Goal: Check status: Check status

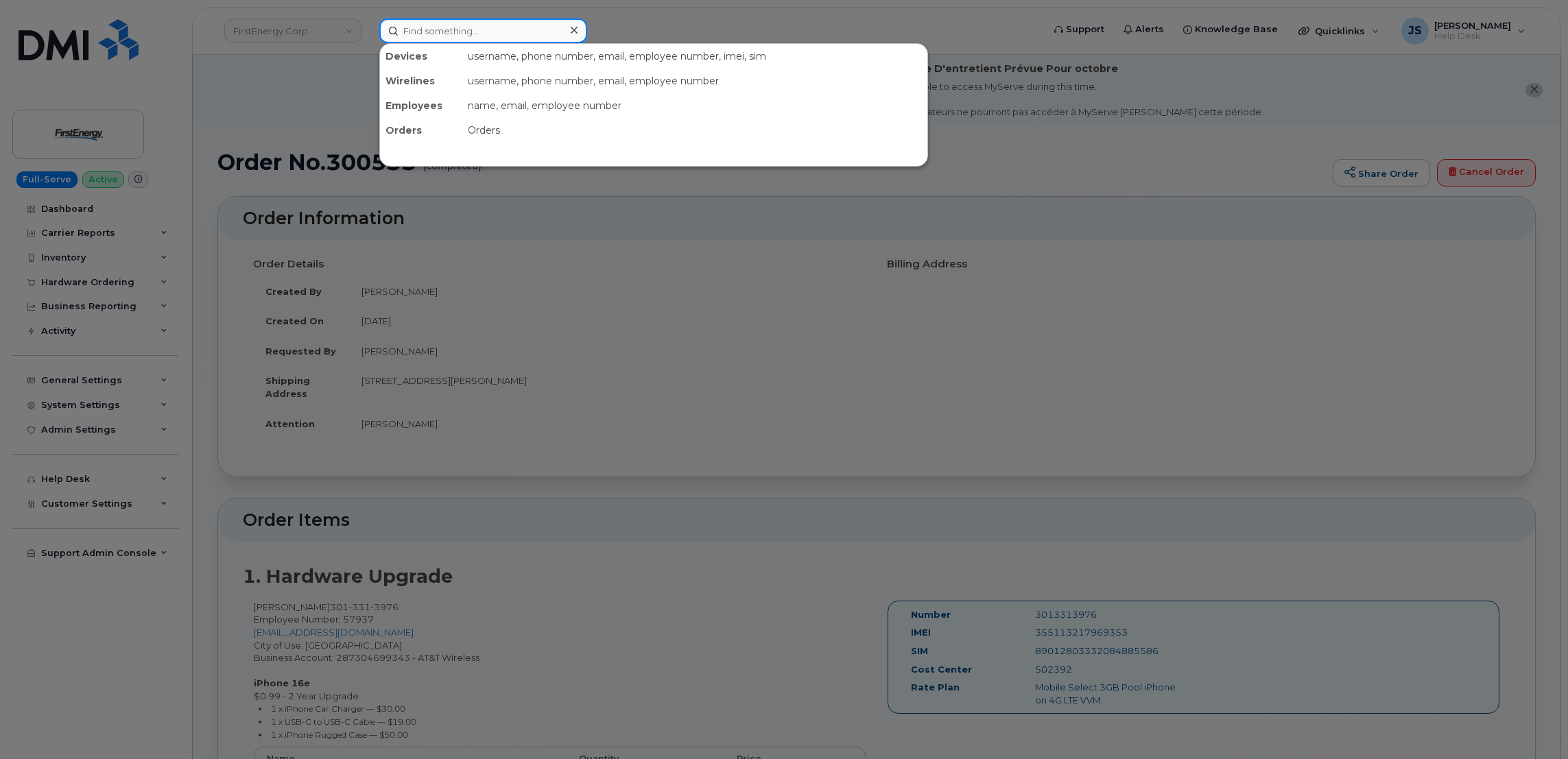
click at [513, 24] on input at bounding box center [483, 31] width 208 height 25
paste input "299029"
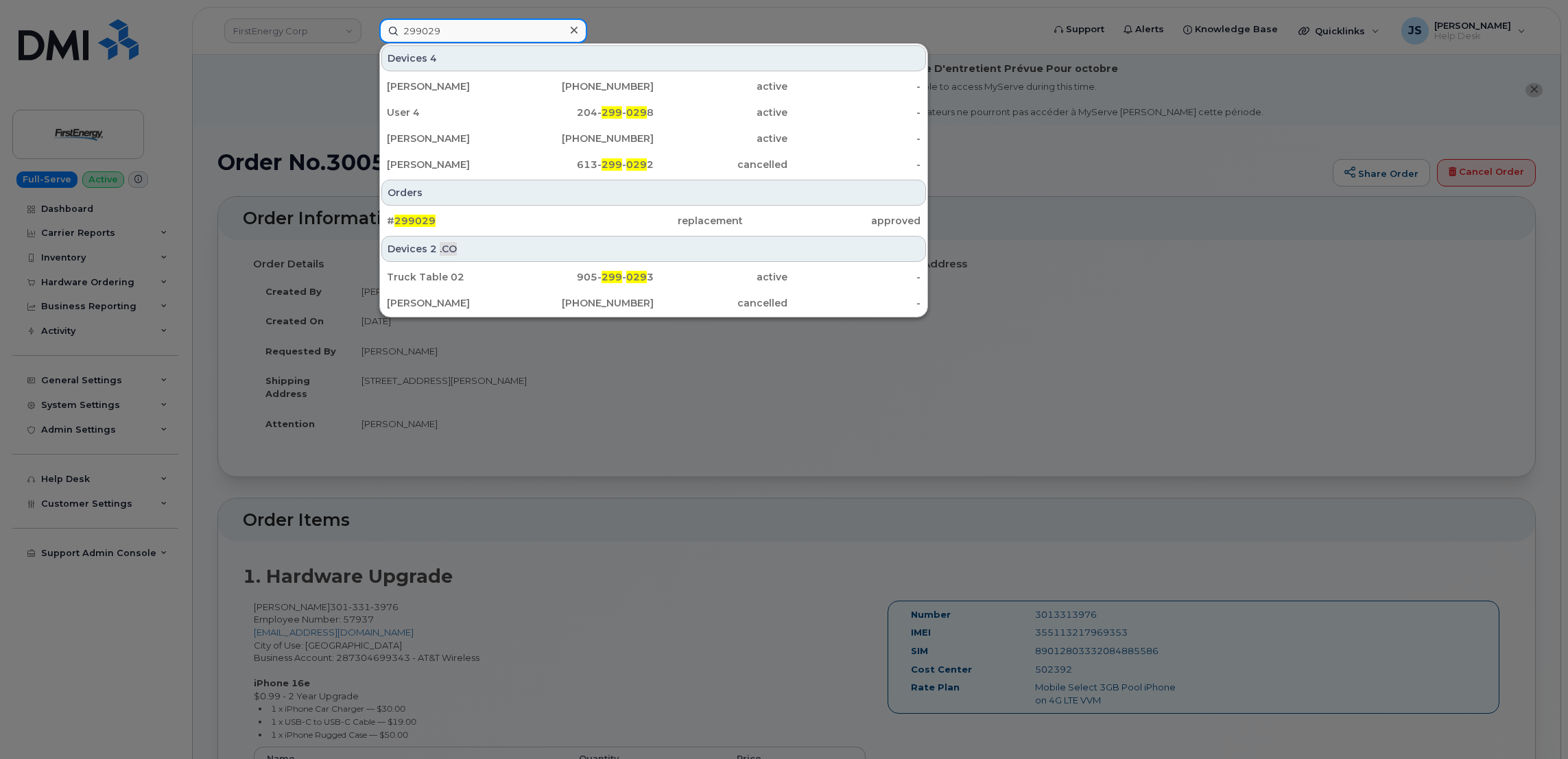
type input "299029"
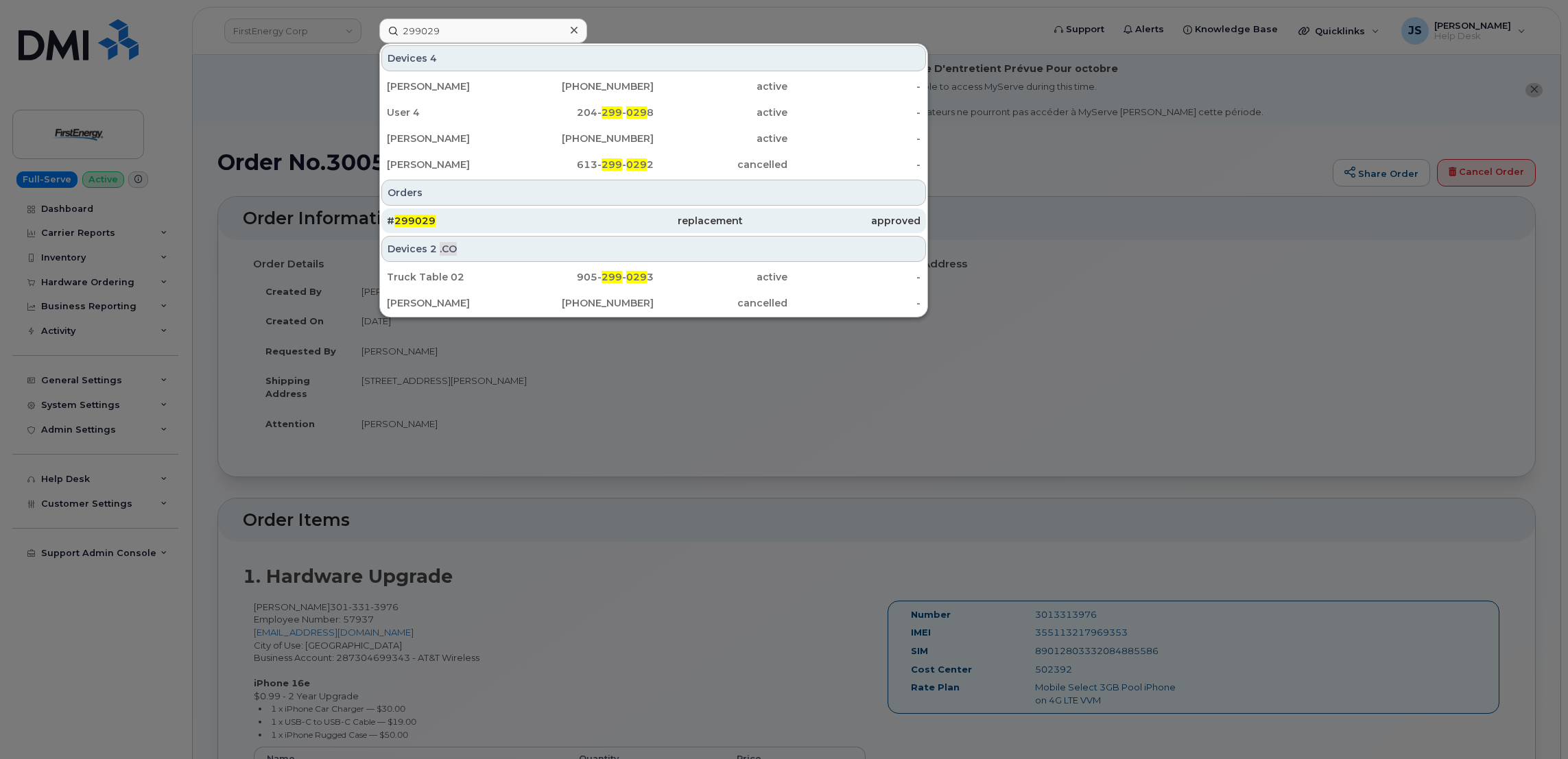
click at [599, 211] on div "replacement" at bounding box center [653, 221] width 178 height 25
